Goal: Check status: Check status

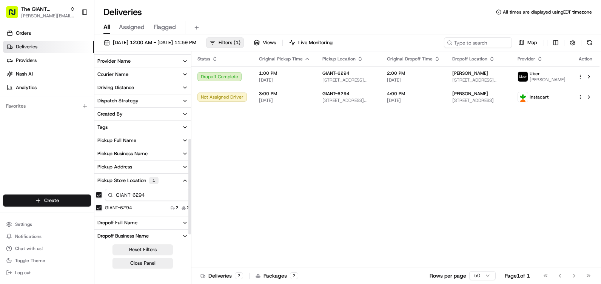
scroll to position [184, 0]
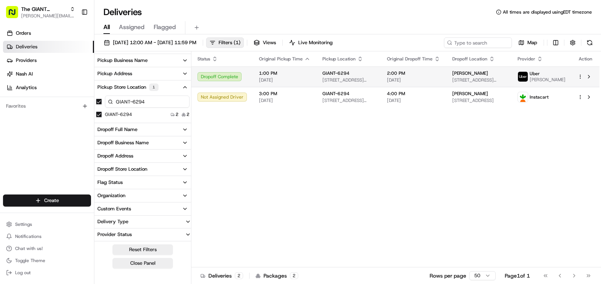
click at [304, 74] on span "1:00 PM" at bounding box center [284, 73] width 51 height 6
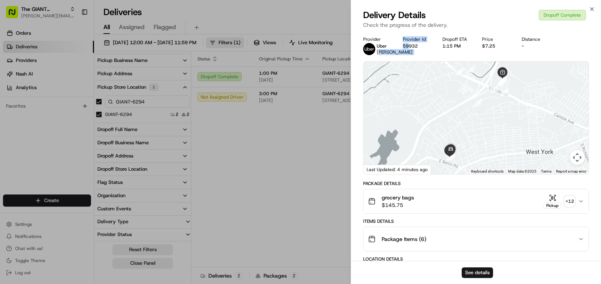
drag, startPoint x: 379, startPoint y: 50, endPoint x: 410, endPoint y: 56, distance: 31.1
click at [410, 55] on div "Provider [PERSON_NAME] Provider Id 59932 Dropoff ETA 1:15 PM Price $7.25 Distan…" at bounding box center [476, 45] width 226 height 19
drag, startPoint x: 410, startPoint y: 56, endPoint x: 391, endPoint y: 57, distance: 19.0
click at [391, 55] on div "[PERSON_NAME]" at bounding box center [395, 49] width 36 height 12
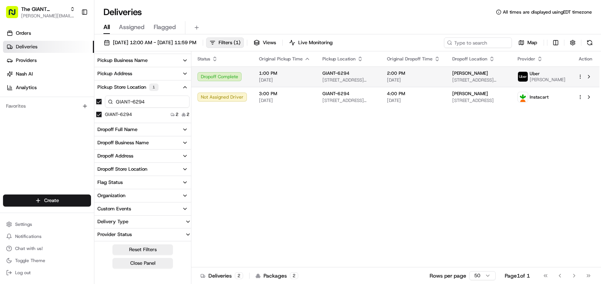
click at [233, 80] on div "Dropoff Complete" at bounding box center [222, 76] width 49 height 9
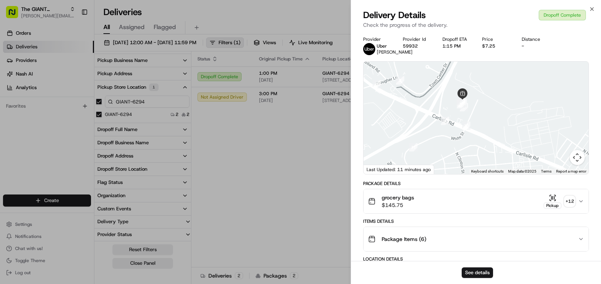
drag, startPoint x: 474, startPoint y: 128, endPoint x: 538, endPoint y: 104, distance: 68.6
click at [538, 104] on div at bounding box center [476, 118] width 225 height 113
drag, startPoint x: 484, startPoint y: 134, endPoint x: 443, endPoint y: 131, distance: 41.3
click at [479, 133] on div at bounding box center [476, 118] width 225 height 113
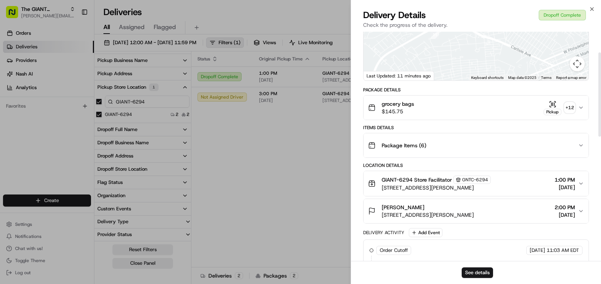
scroll to position [113, 0]
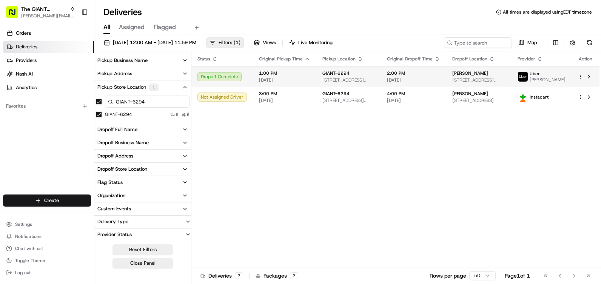
click at [259, 81] on span "[DATE]" at bounding box center [284, 80] width 51 height 6
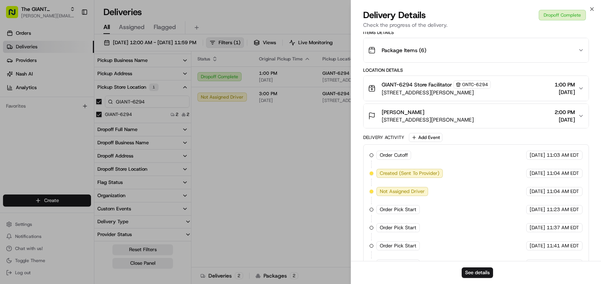
scroll to position [0, 0]
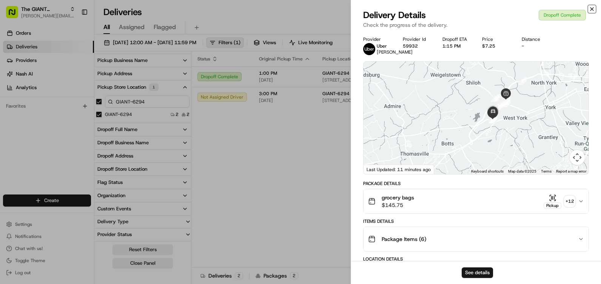
click at [593, 6] on icon "button" at bounding box center [592, 9] width 6 height 6
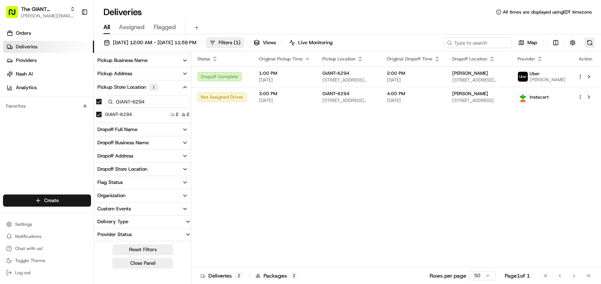
click at [591, 40] on button at bounding box center [590, 42] width 11 height 11
